Goal: Transaction & Acquisition: Purchase product/service

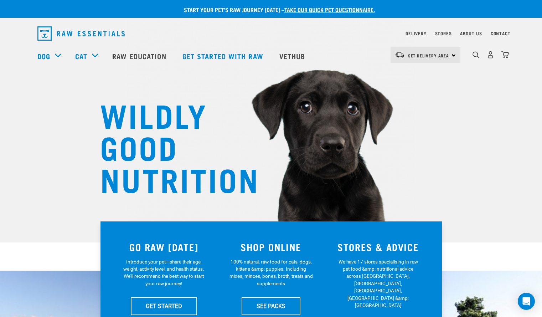
click at [453, 57] on div "Set Delivery Area North Island South Island" at bounding box center [426, 55] width 70 height 16
click at [432, 71] on link "[GEOGRAPHIC_DATA]" at bounding box center [425, 75] width 68 height 16
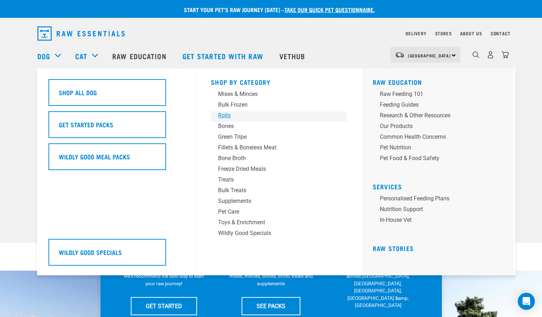
click at [230, 113] on div "Rolls" at bounding box center [273, 115] width 111 height 9
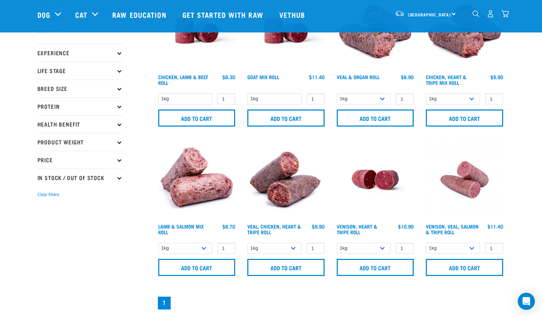
scroll to position [69, 0]
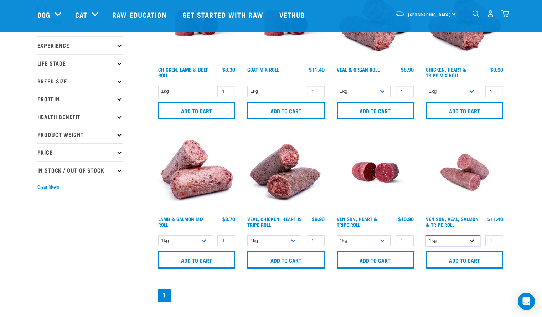
click at [472, 241] on select "1kg Bulk (10kg)" at bounding box center [453, 240] width 54 height 11
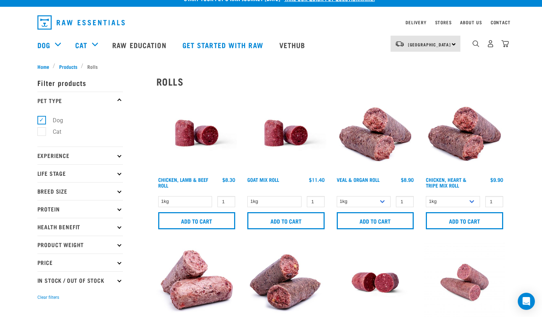
scroll to position [13, 0]
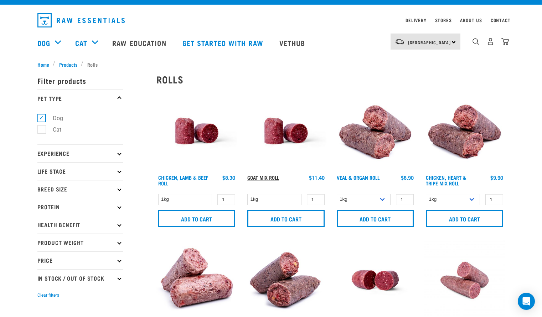
click at [267, 178] on link "Goat Mix Roll" at bounding box center [263, 177] width 32 height 2
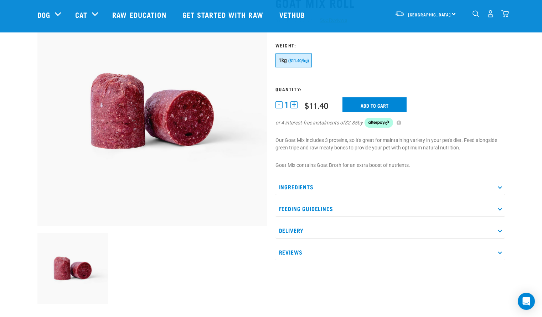
scroll to position [58, 0]
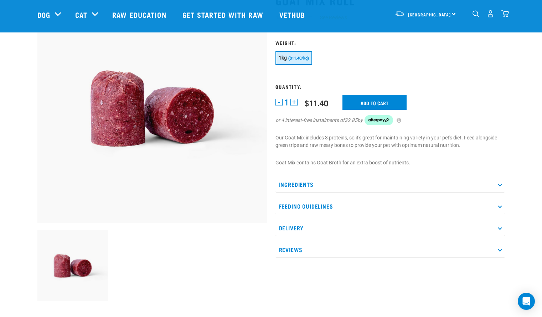
click at [503, 186] on p "Ingredients" at bounding box center [391, 184] width 230 height 16
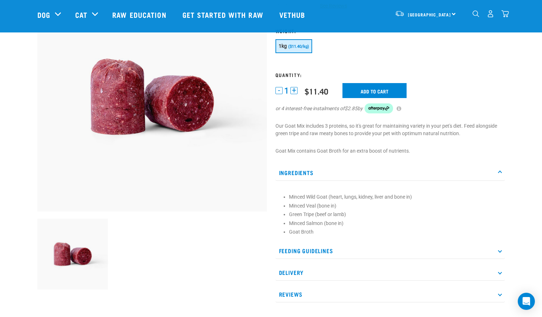
scroll to position [60, 0]
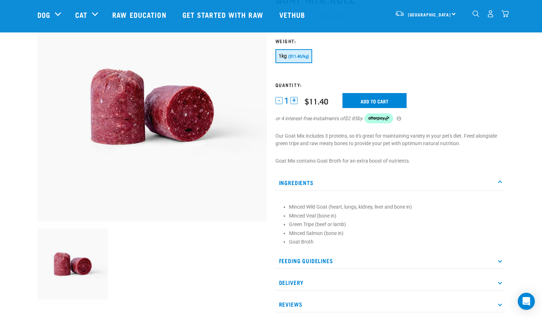
click at [500, 182] on icon at bounding box center [500, 183] width 4 height 4
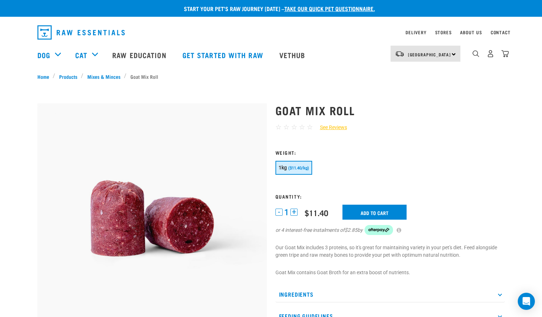
scroll to position [0, 0]
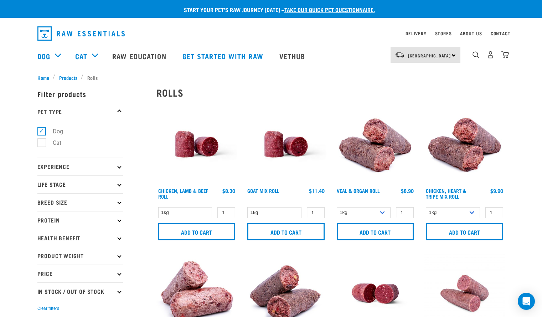
click at [63, 77] on div "× Filter products Pet Type Dog Cat Experience New Raw Feeder Experienced Raw Fe…" at bounding box center [92, 297] width 119 height 440
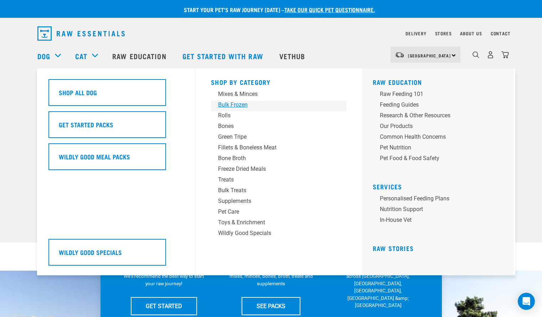
click at [241, 106] on div "Bulk Frozen" at bounding box center [273, 105] width 111 height 9
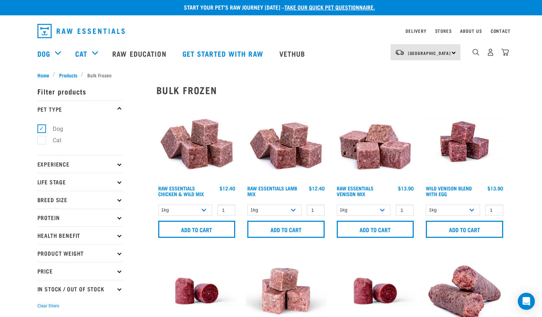
scroll to position [2, 0]
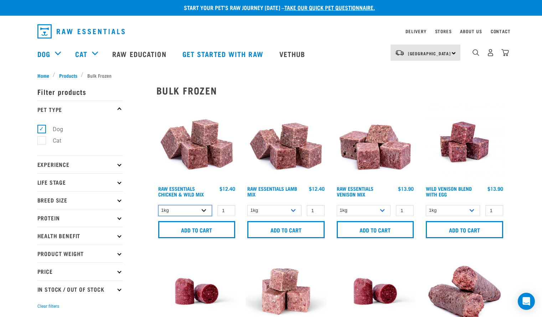
click at [203, 210] on select "1kg 3kg Bulk (10kg)" at bounding box center [185, 210] width 54 height 11
click at [474, 207] on select "1kg 3kg Bulk (10kg)" at bounding box center [453, 210] width 54 height 11
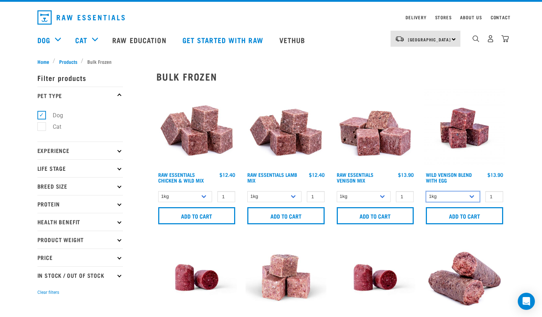
scroll to position [18, 0]
